Goal: Find specific page/section

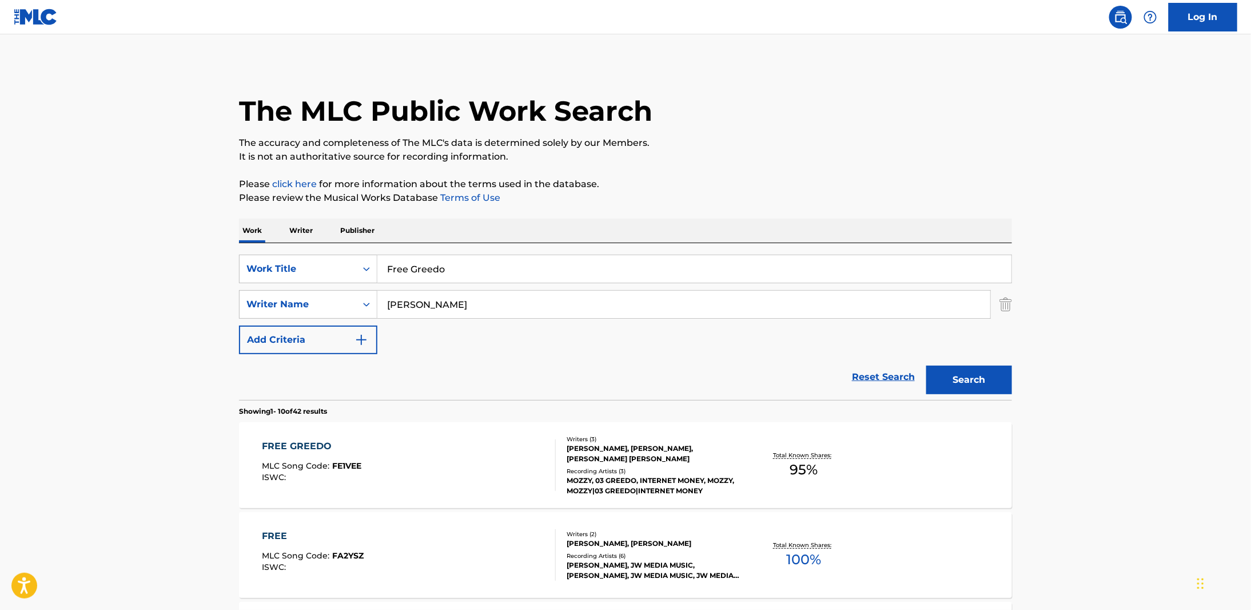
click at [471, 281] on input "Free Greedo" at bounding box center [694, 268] width 634 height 27
click at [486, 311] on input "[PERSON_NAME]" at bounding box center [683, 304] width 613 height 27
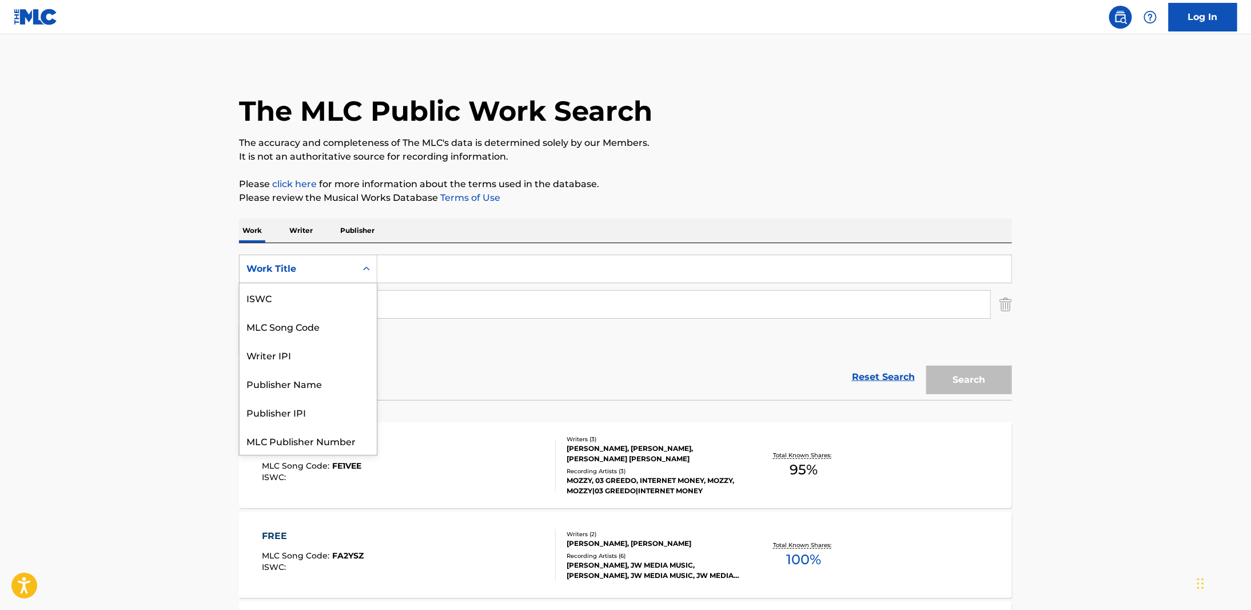
click at [359, 270] on div "Search Form" at bounding box center [366, 268] width 21 height 21
click at [333, 307] on div "MLC Song Code" at bounding box center [308, 297] width 137 height 29
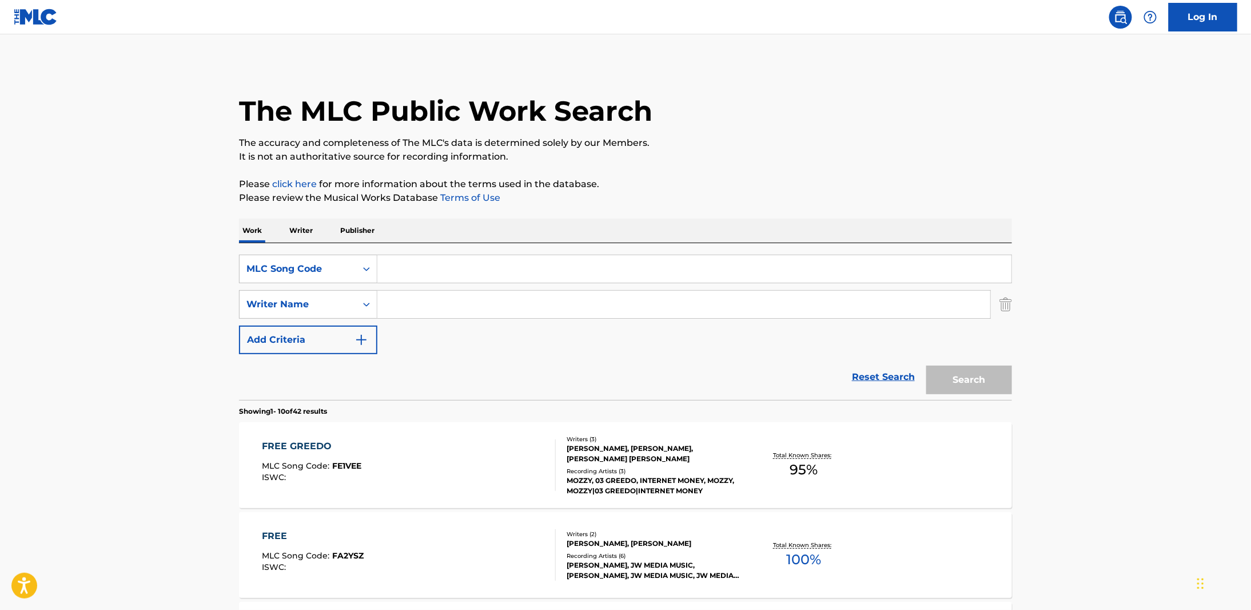
click at [424, 268] on input "Search Form" at bounding box center [694, 268] width 634 height 27
type input "EA9Q89"
click at [989, 371] on button "Search" at bounding box center [969, 379] width 86 height 29
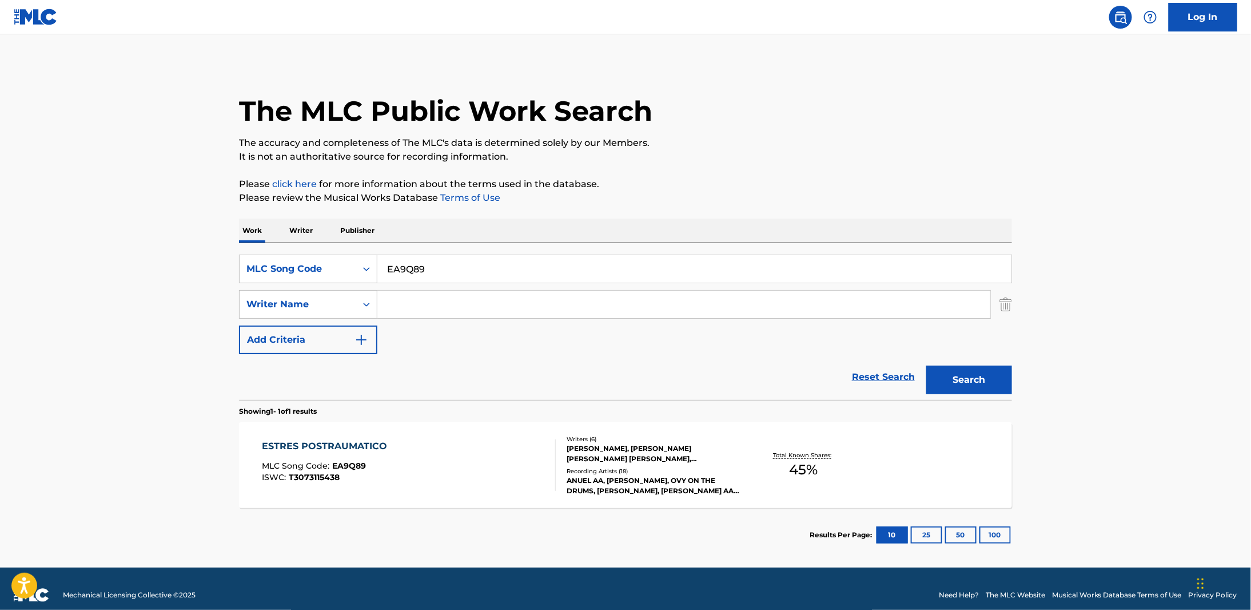
click at [369, 437] on div "ESTRES POSTRAUMATICO MLC Song Code : EA9Q89 ISWC : T3073115438 Writers ( 6 ) [P…" at bounding box center [625, 465] width 773 height 86
